Goal: Task Accomplishment & Management: Use online tool/utility

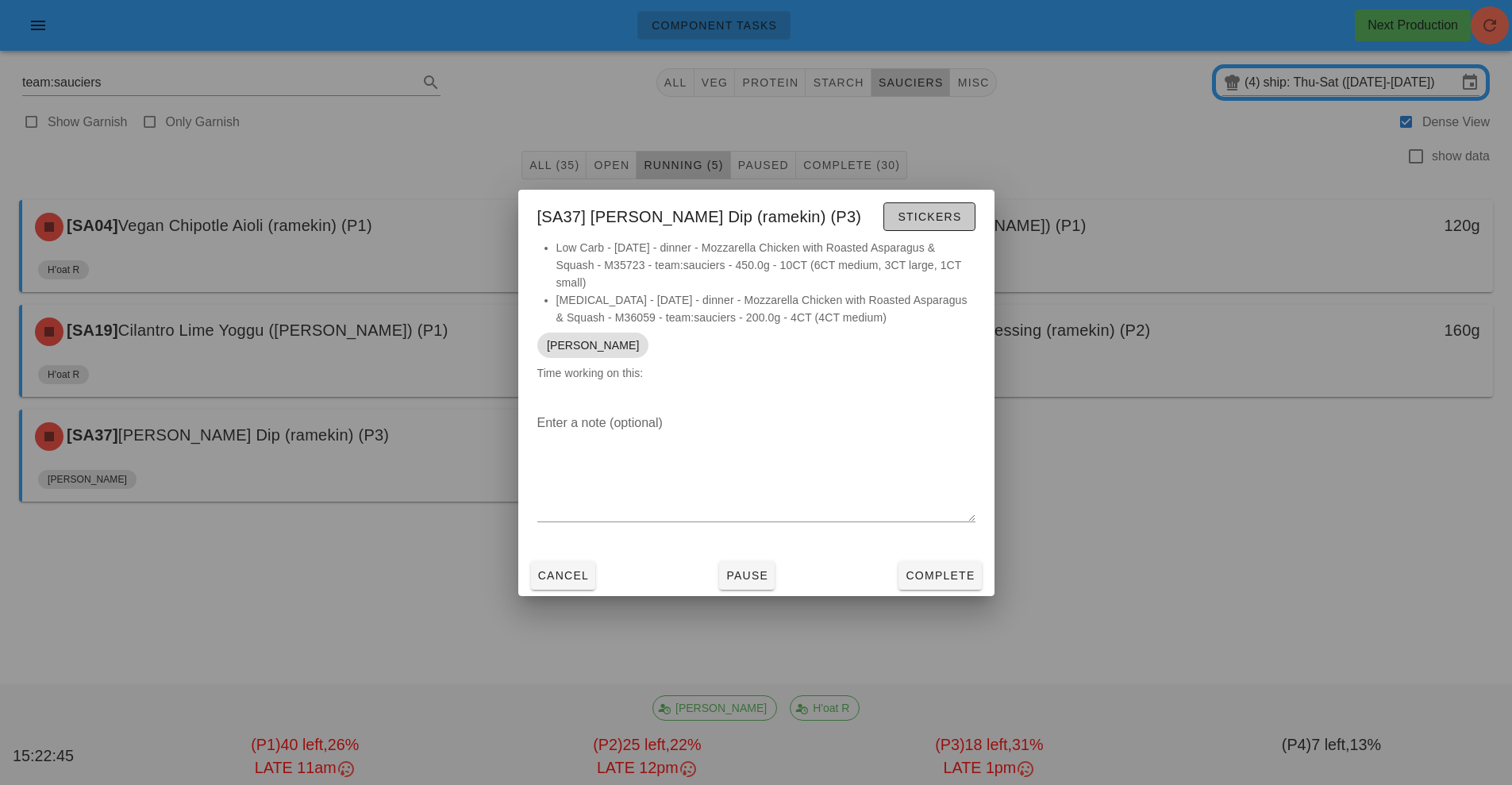
click at [930, 214] on span "Stickers" at bounding box center [928, 216] width 64 height 12
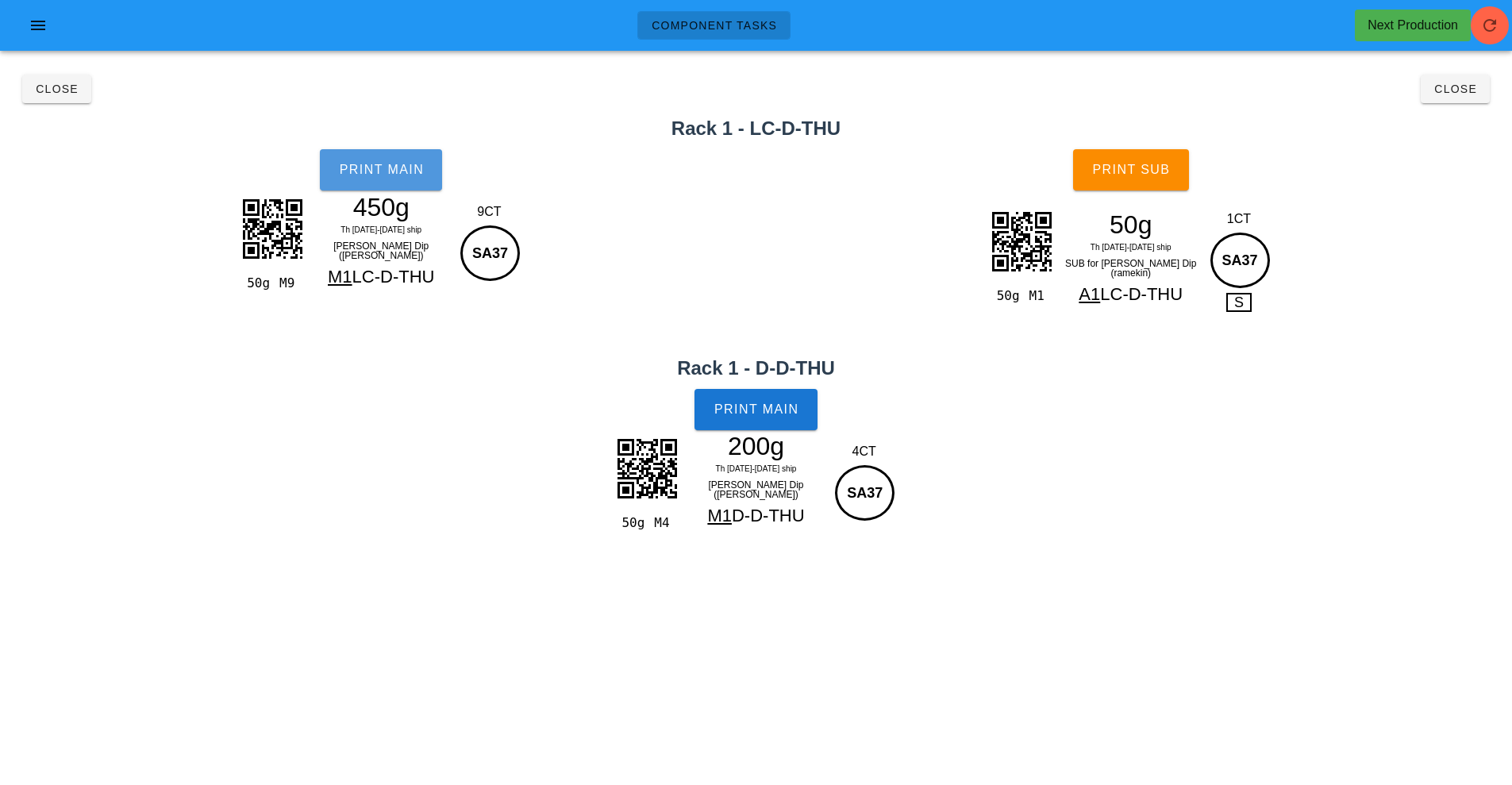
click at [383, 167] on span "Print Main" at bounding box center [380, 169] width 86 height 14
click at [756, 415] on span "Print Main" at bounding box center [756, 410] width 86 height 14
click at [1096, 185] on button "Print Sub" at bounding box center [1131, 170] width 116 height 42
click at [46, 88] on span "Close" at bounding box center [56, 88] width 44 height 12
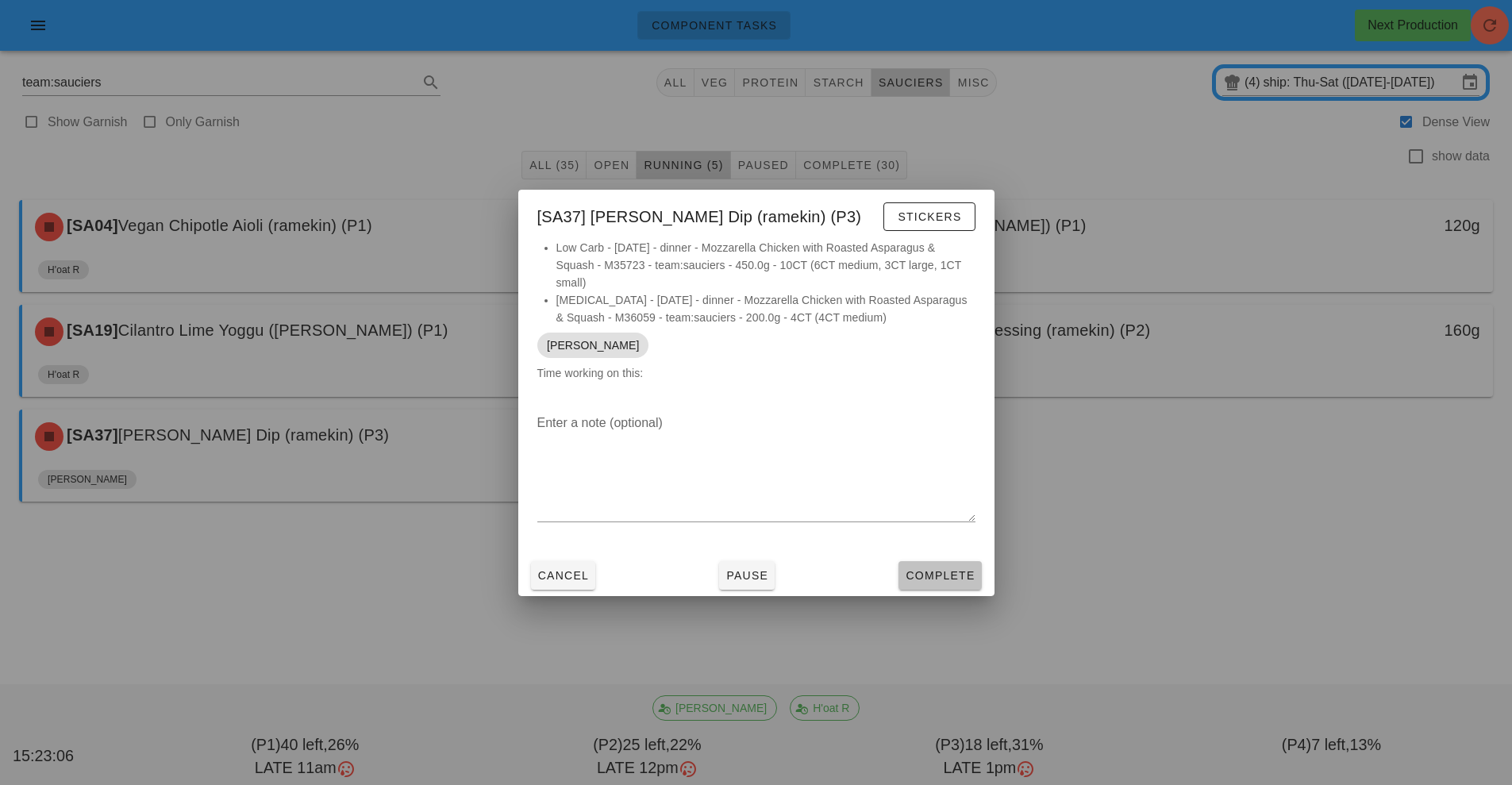
click at [945, 586] on button "Complete" at bounding box center [939, 576] width 82 height 28
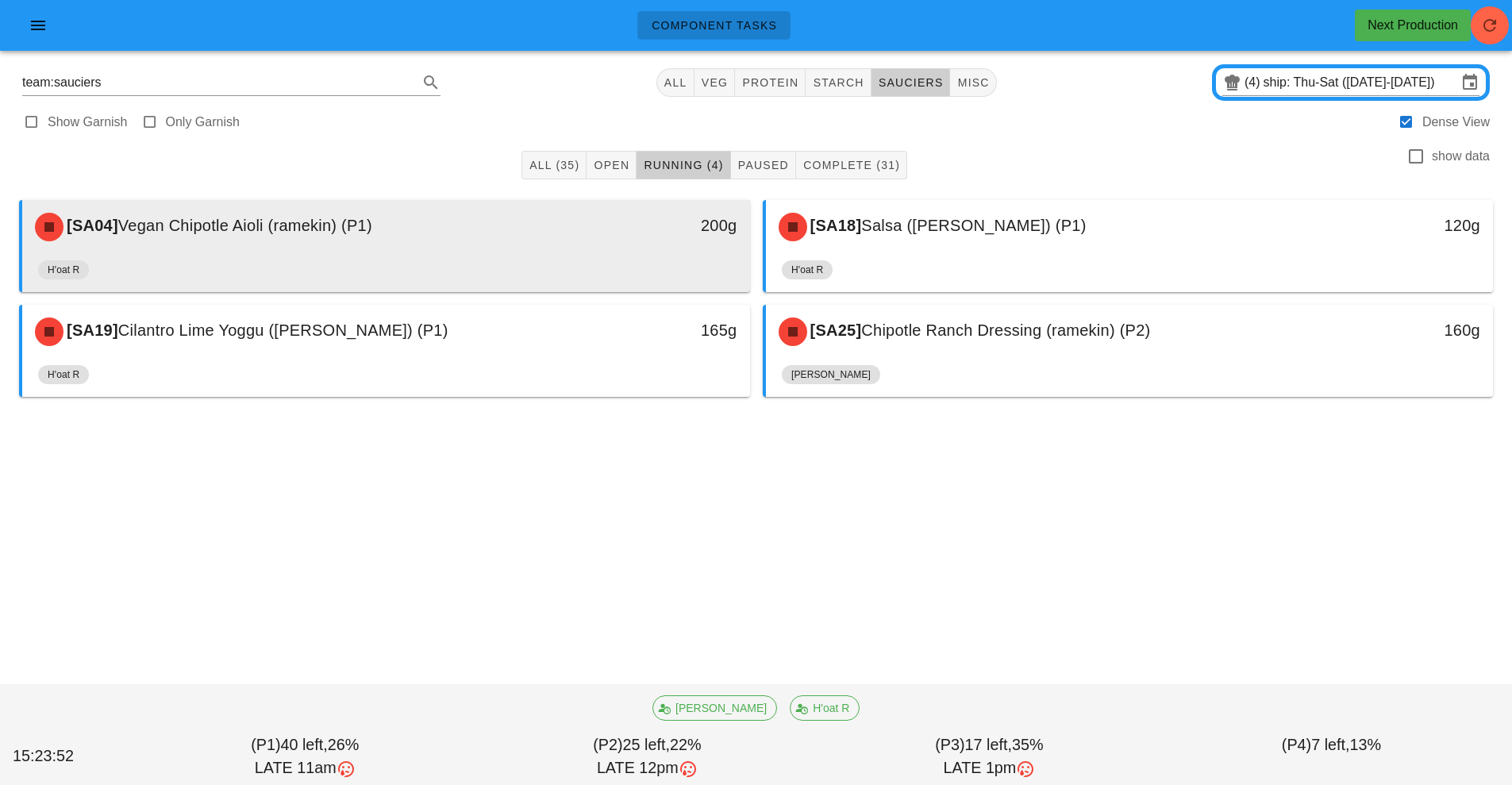
click at [527, 269] on div "H'oat R" at bounding box center [386, 273] width 696 height 38
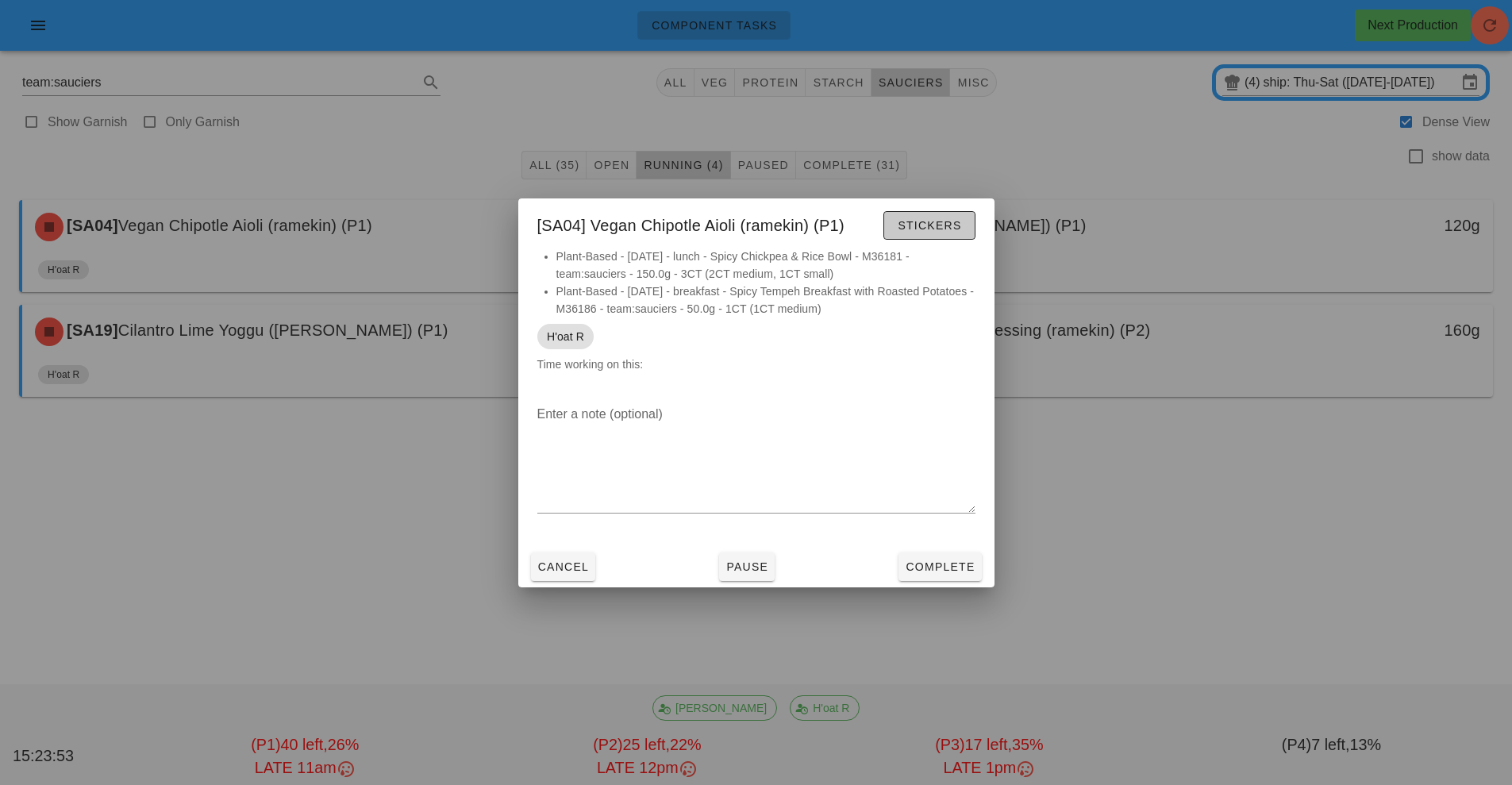
click at [922, 223] on span "Stickers" at bounding box center [928, 225] width 64 height 12
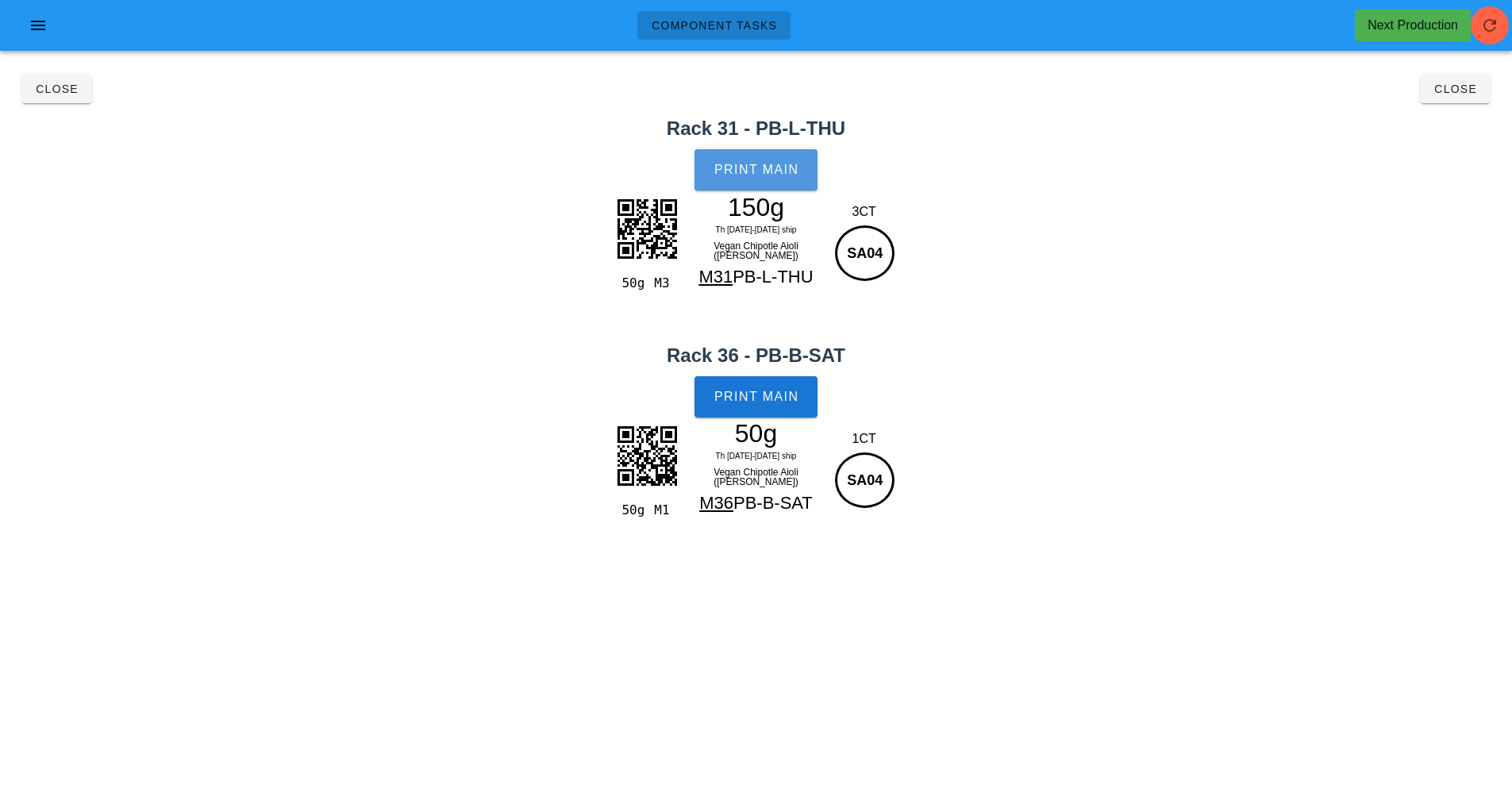
click at [767, 168] on span "Print Main" at bounding box center [756, 169] width 86 height 14
click at [766, 395] on span "Print Main" at bounding box center [756, 396] width 86 height 14
click at [79, 89] on button "Close" at bounding box center [56, 89] width 69 height 28
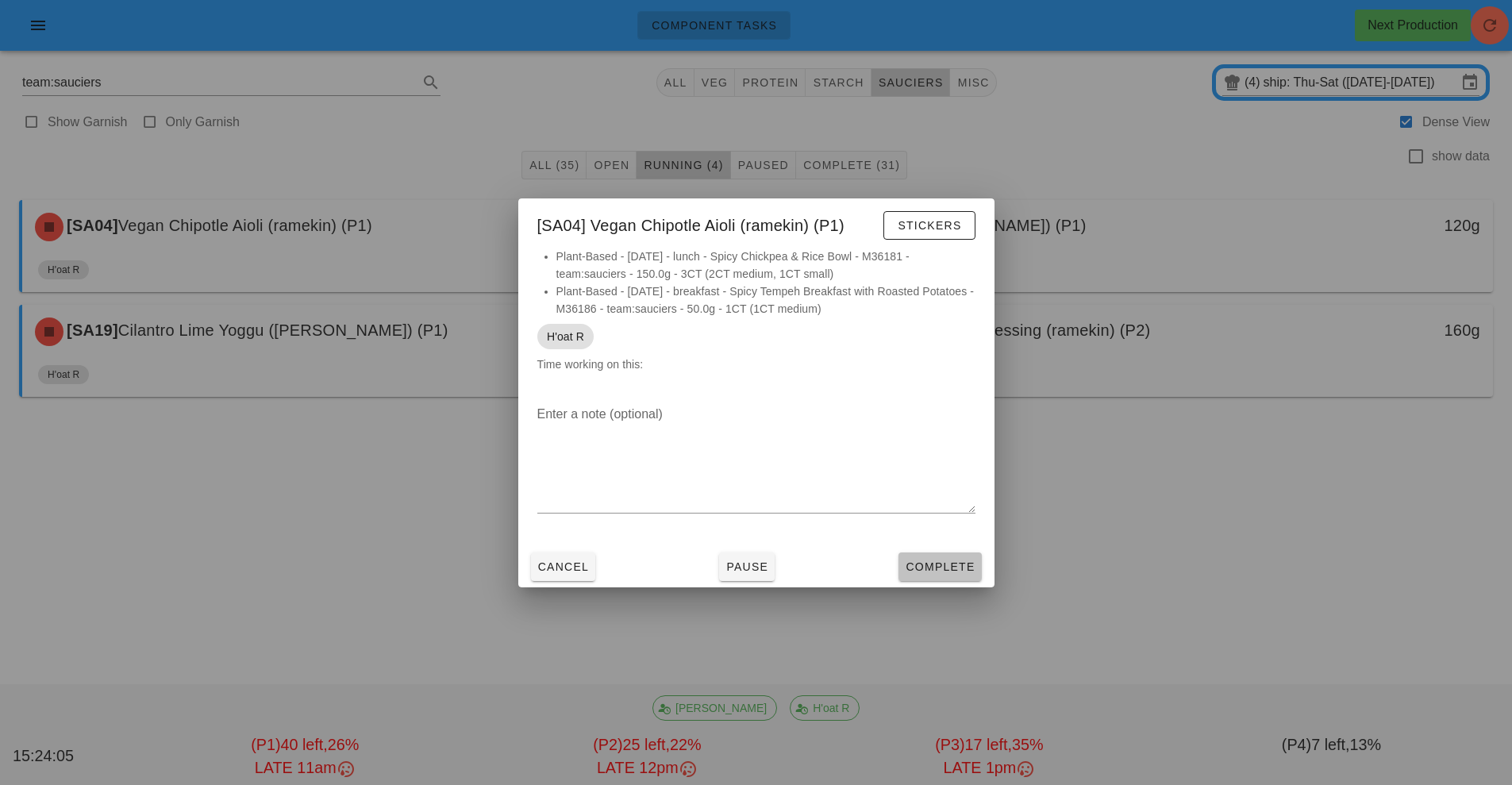
click at [942, 576] on button "Complete" at bounding box center [939, 567] width 82 height 28
